Goal: Check status: Check status

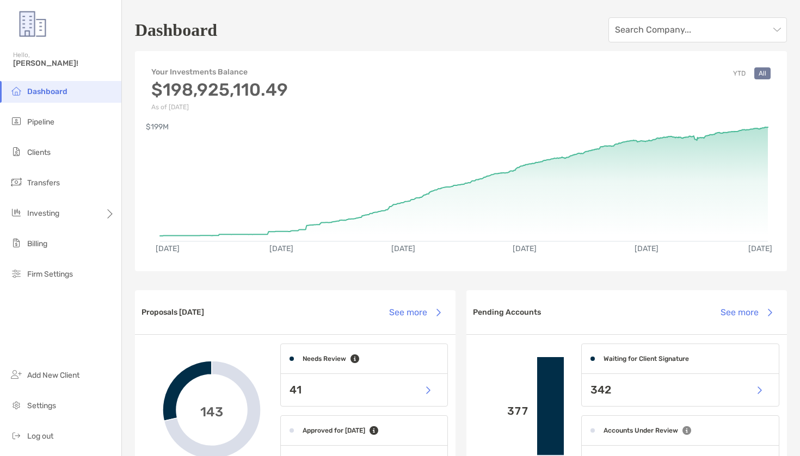
scroll to position [756, 0]
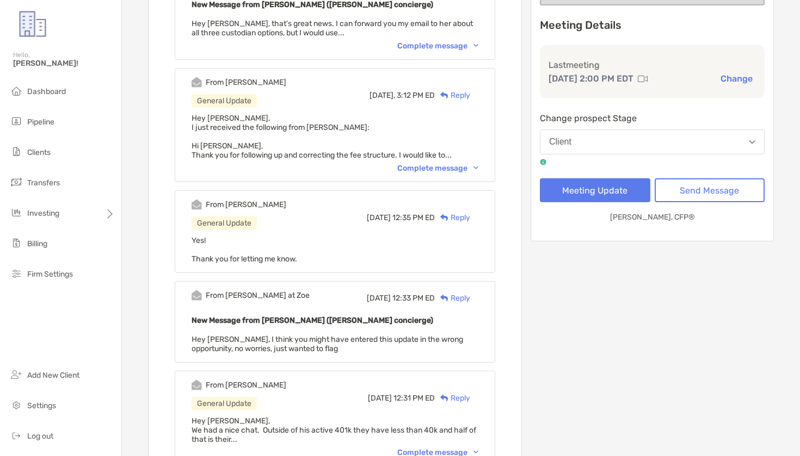
scroll to position [197, 0]
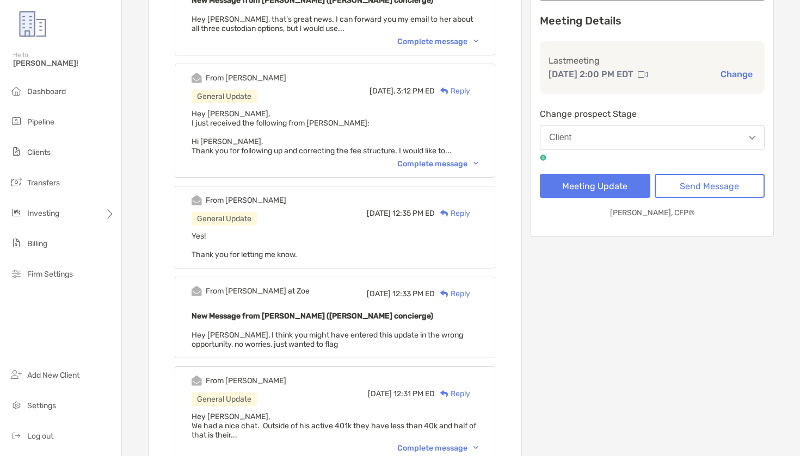
click at [428, 176] on div "From Melissa General Update Yesterday, 3:12 PM ED Reply Hey Paul, I just receiv…" at bounding box center [335, 121] width 320 height 114
click at [430, 163] on div "Complete message" at bounding box center [437, 163] width 81 height 9
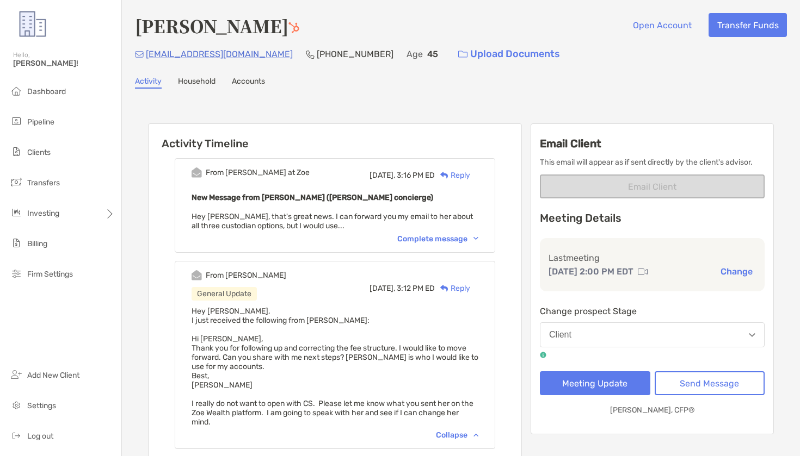
scroll to position [0, 0]
click at [421, 232] on div "From Paul at Zoe Yesterday, 3:16 PM ED Reply New Message from Paul Cipollaro (Z…" at bounding box center [335, 205] width 320 height 95
click at [425, 242] on div "Complete message" at bounding box center [437, 238] width 81 height 9
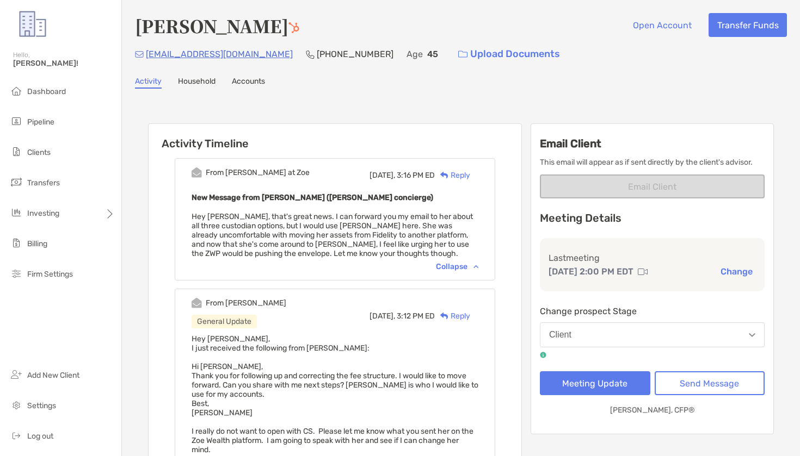
scroll to position [1, 0]
click at [705, 387] on button "Send Message" at bounding box center [709, 383] width 110 height 24
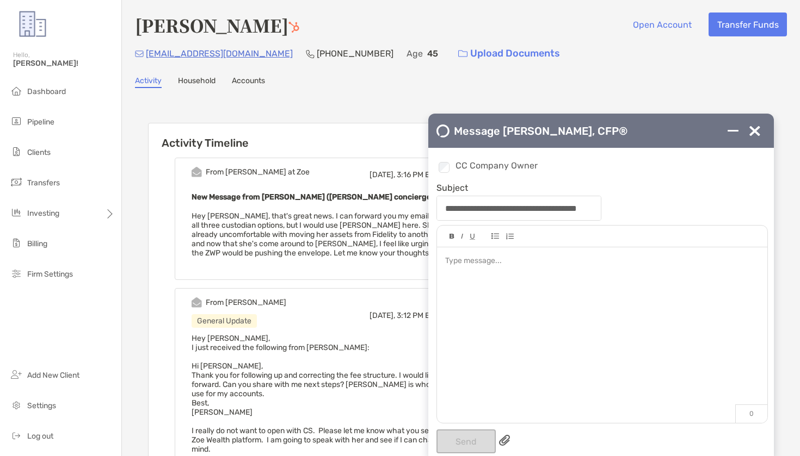
scroll to position [0, 0]
click at [82, 148] on li "Clients" at bounding box center [60, 153] width 121 height 22
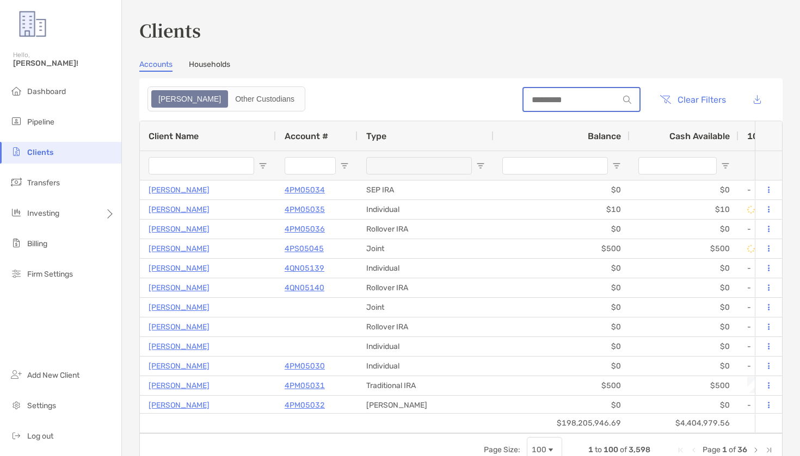
click at [591, 103] on input at bounding box center [570, 99] width 95 height 9
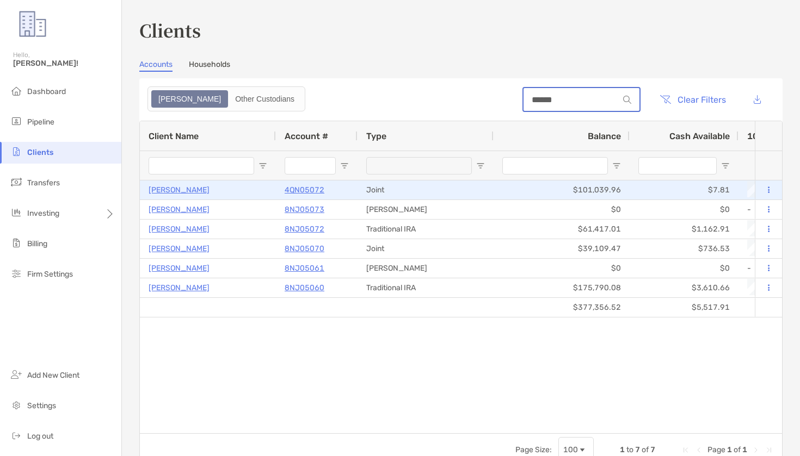
type input "******"
click at [318, 191] on p "4QN05072" at bounding box center [304, 190] width 40 height 14
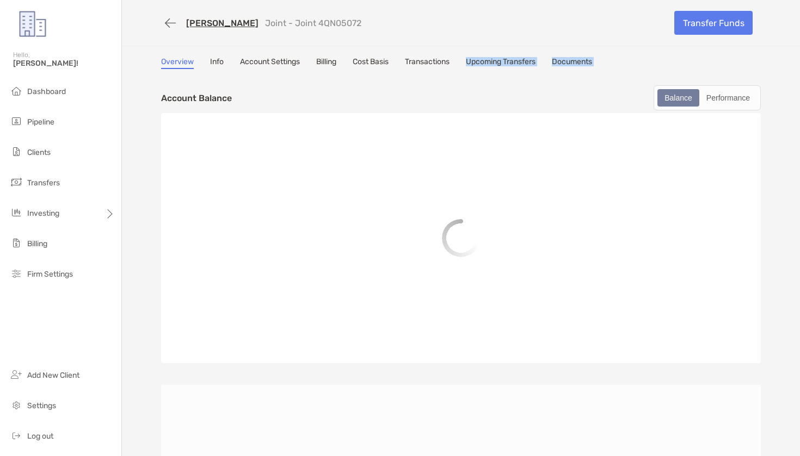
drag, startPoint x: 435, startPoint y: 73, endPoint x: 436, endPoint y: 66, distance: 6.6
click at [436, 66] on div "Overview Info Account Settings Billing Cost Basis Transactions Upcoming Transfe…" at bounding box center [460, 340] width 621 height 567
click at [435, 61] on link "Transactions" at bounding box center [427, 63] width 45 height 12
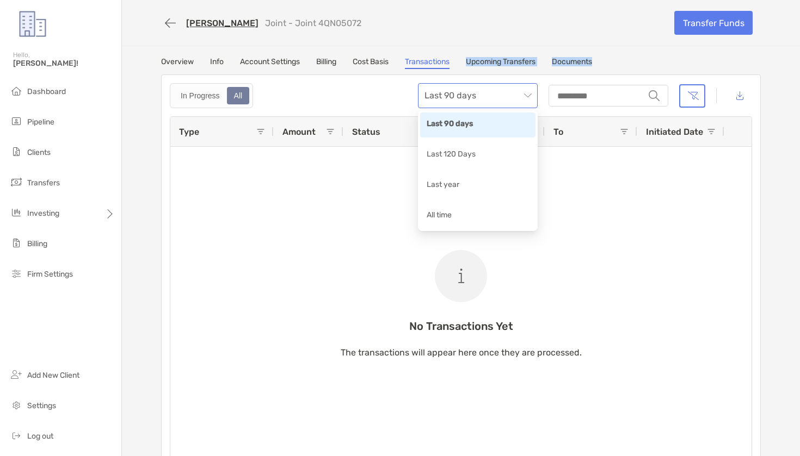
click at [494, 98] on span "Last 90 days" at bounding box center [477, 96] width 107 height 24
click at [478, 156] on div "Last 120 Days" at bounding box center [477, 155] width 102 height 14
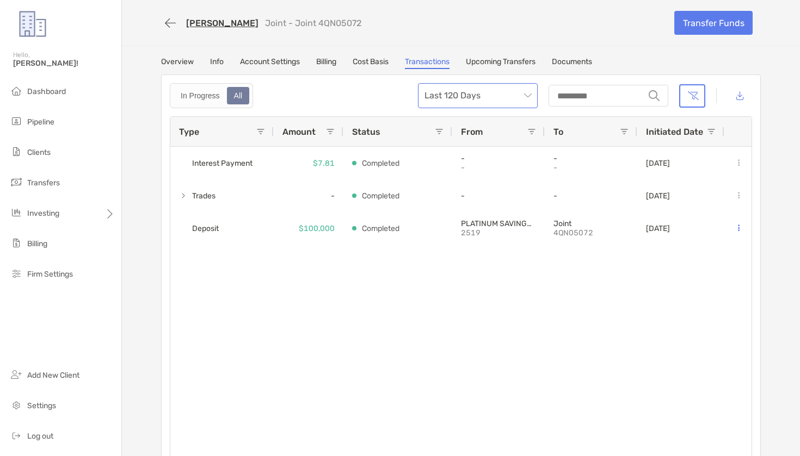
click at [493, 94] on span "Last 120 Days" at bounding box center [477, 96] width 107 height 24
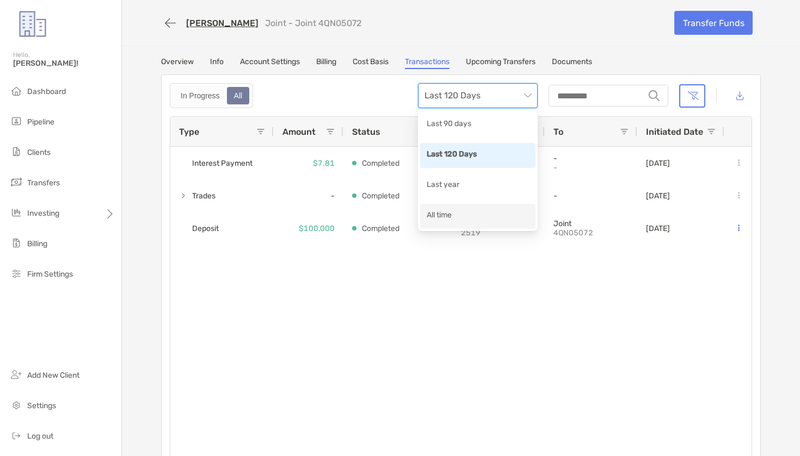
click at [481, 221] on div "All time" at bounding box center [477, 216] width 102 height 14
